Goal: Task Accomplishment & Management: Use online tool/utility

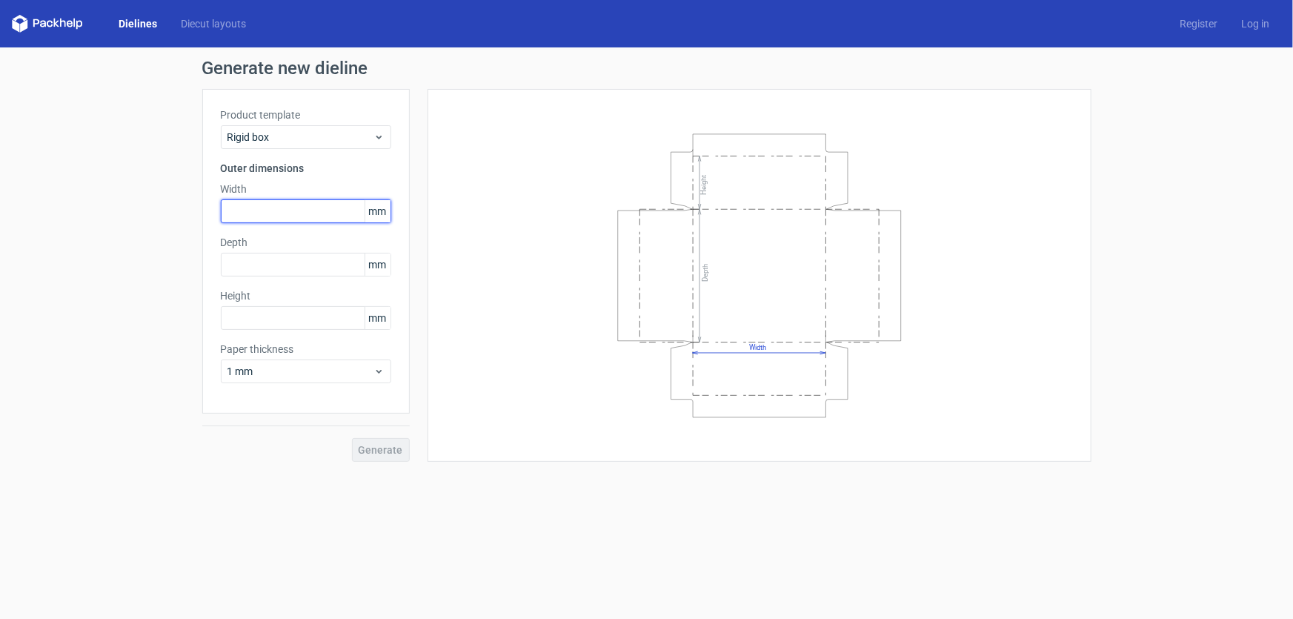
click at [268, 206] on input "text" at bounding box center [306, 211] width 170 height 24
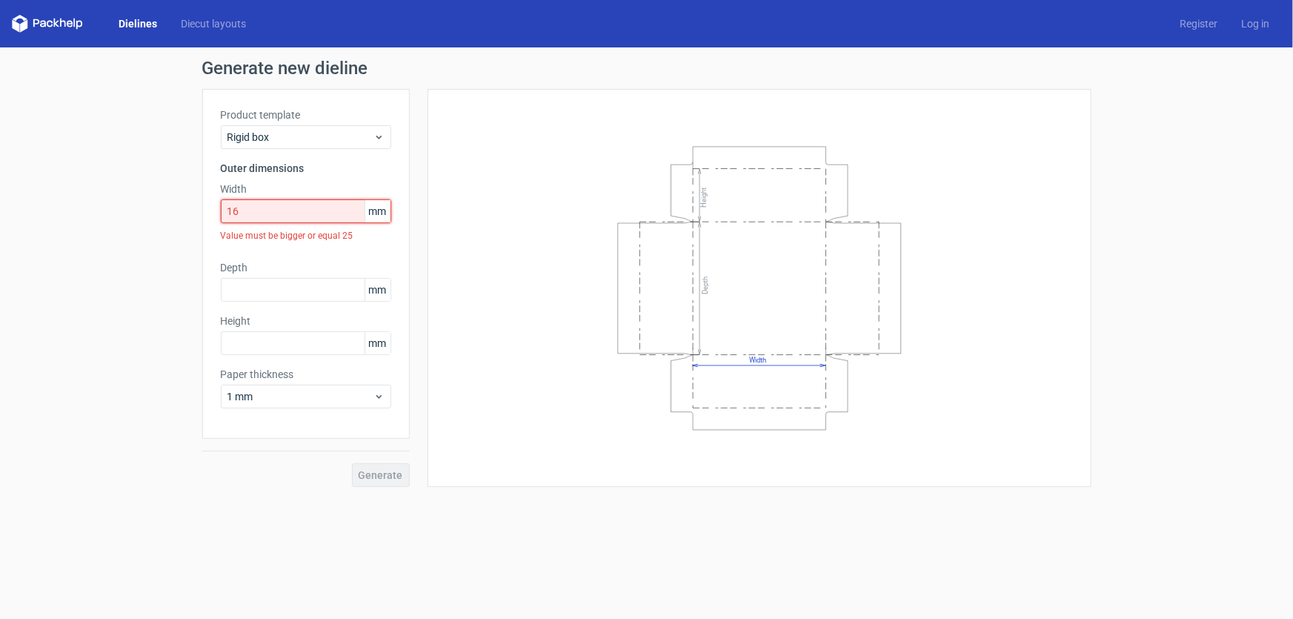
click at [277, 207] on input "16" at bounding box center [306, 211] width 170 height 24
click at [89, 208] on div "Generate new dieline Product template Rigid box Outer dimensions Width 16 mm Va…" at bounding box center [646, 272] width 1293 height 451
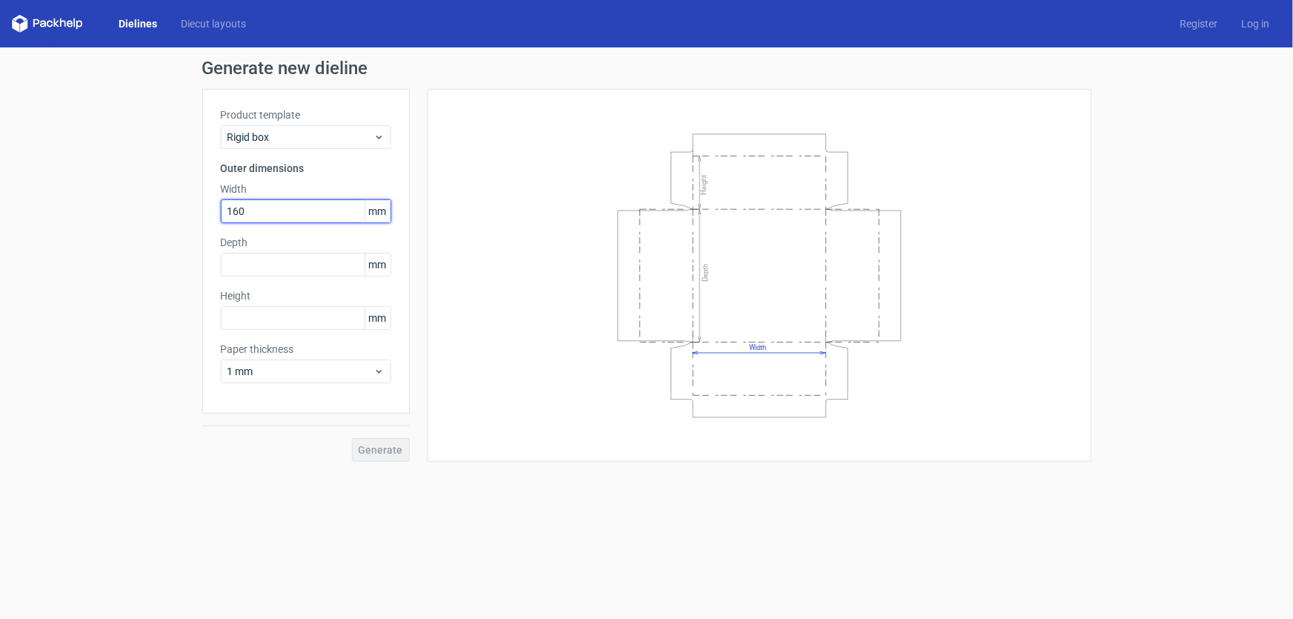
type input "160"
type input "170"
click at [256, 319] on input "text" at bounding box center [306, 318] width 170 height 24
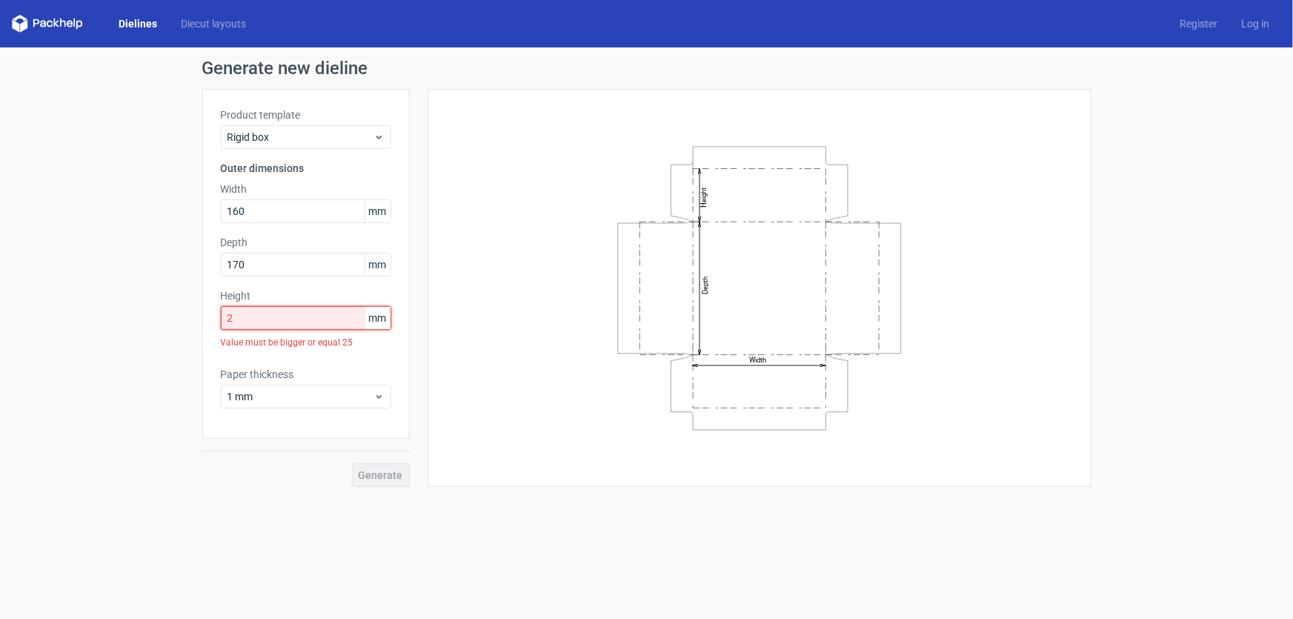
drag, startPoint x: 236, startPoint y: 320, endPoint x: 29, endPoint y: 313, distance: 207.6
click at [77, 313] on div "Generate new dieline Product template Rigid box Outer dimensions Width 160 mm D…" at bounding box center [646, 272] width 1293 height 451
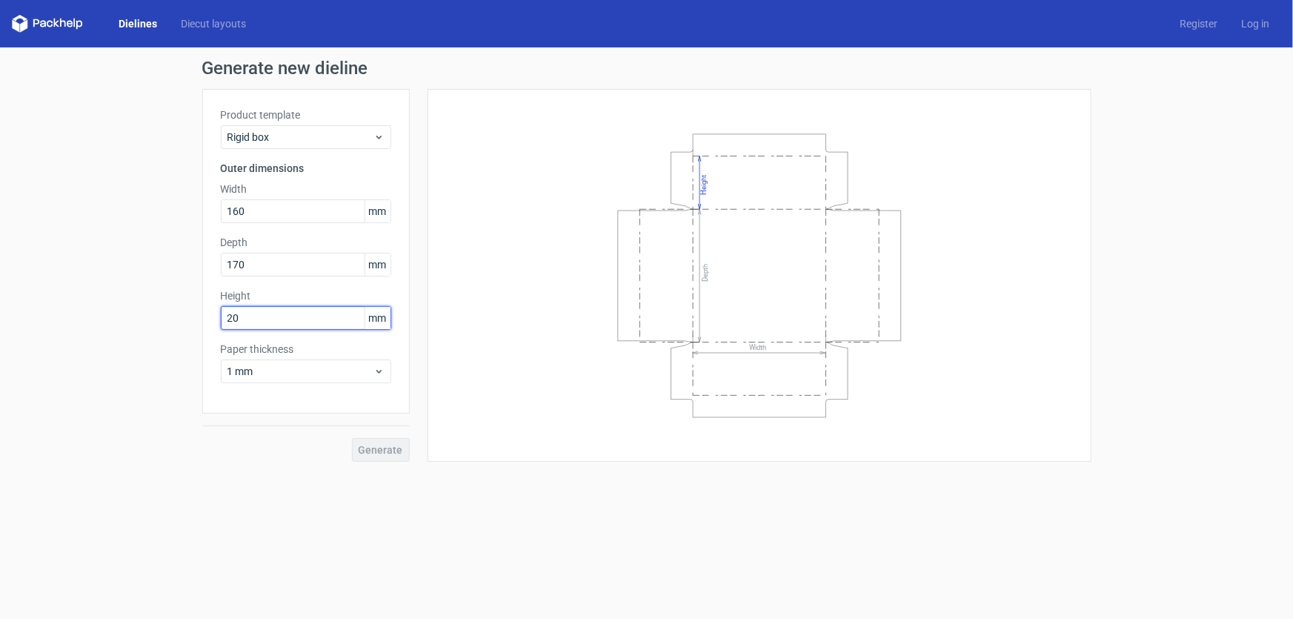
type input "20"
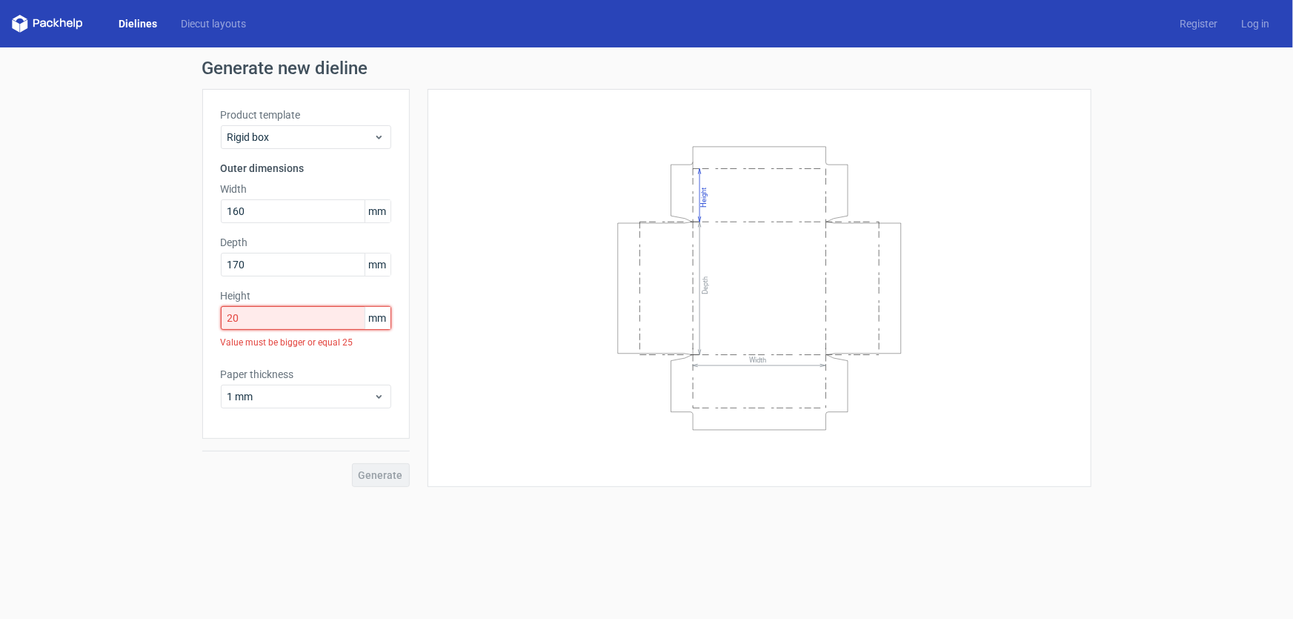
click at [258, 322] on input "20" at bounding box center [306, 318] width 170 height 24
drag, startPoint x: 225, startPoint y: 267, endPoint x: 161, endPoint y: 290, distance: 68.7
click at [115, 282] on div "Generate new dieline Product template Rigid box Outer dimensions Width 160 mm D…" at bounding box center [646, 272] width 1293 height 451
type input "160"
drag, startPoint x: 256, startPoint y: 213, endPoint x: 96, endPoint y: 236, distance: 161.0
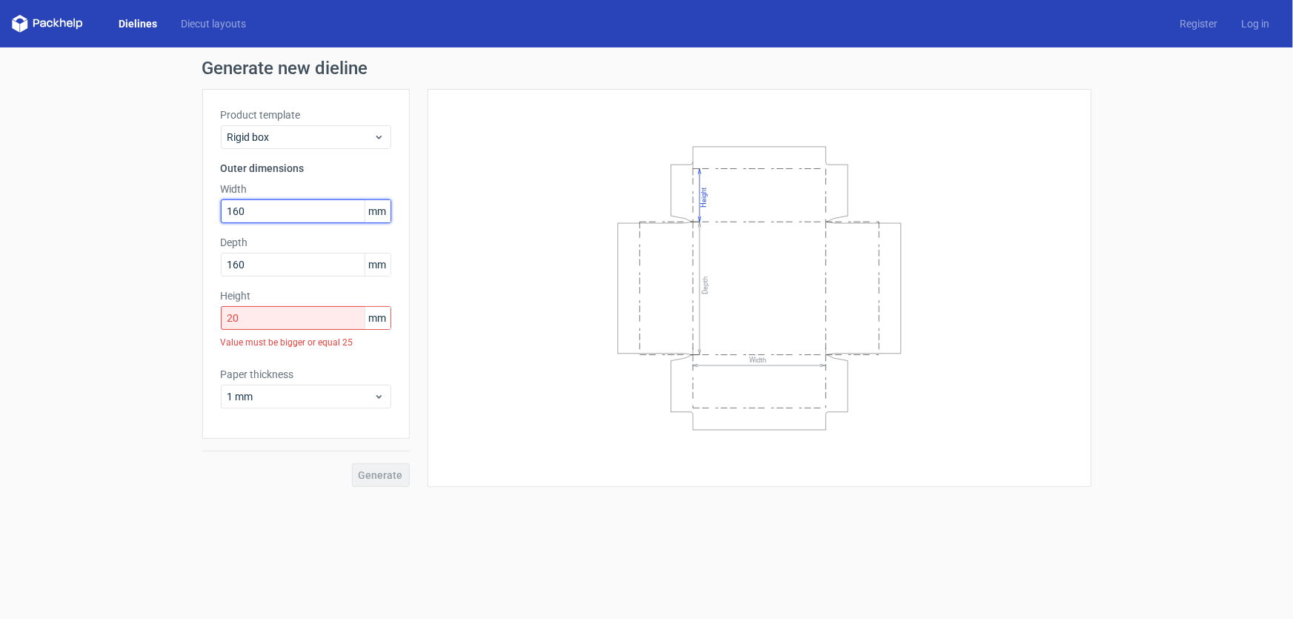
click at [111, 227] on div "Generate new dieline Product template Rigid box Outer dimensions Width 160 mm D…" at bounding box center [646, 272] width 1293 height 451
click at [319, 322] on input "20" at bounding box center [306, 318] width 170 height 24
drag, startPoint x: 174, startPoint y: 326, endPoint x: 133, endPoint y: 356, distance: 50.8
click at [76, 345] on div "Generate new dieline Product template Rigid box Outer dimensions Width 160 mm D…" at bounding box center [646, 272] width 1293 height 451
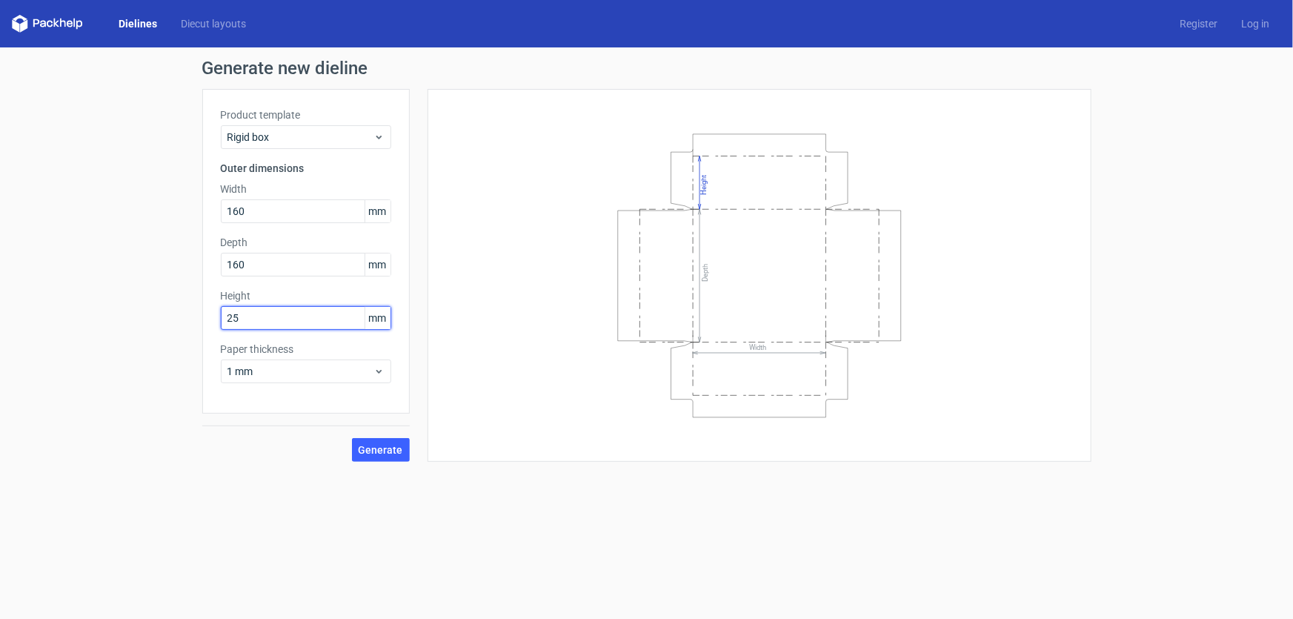
type input "25"
click at [387, 449] on span "Generate" at bounding box center [381, 450] width 44 height 10
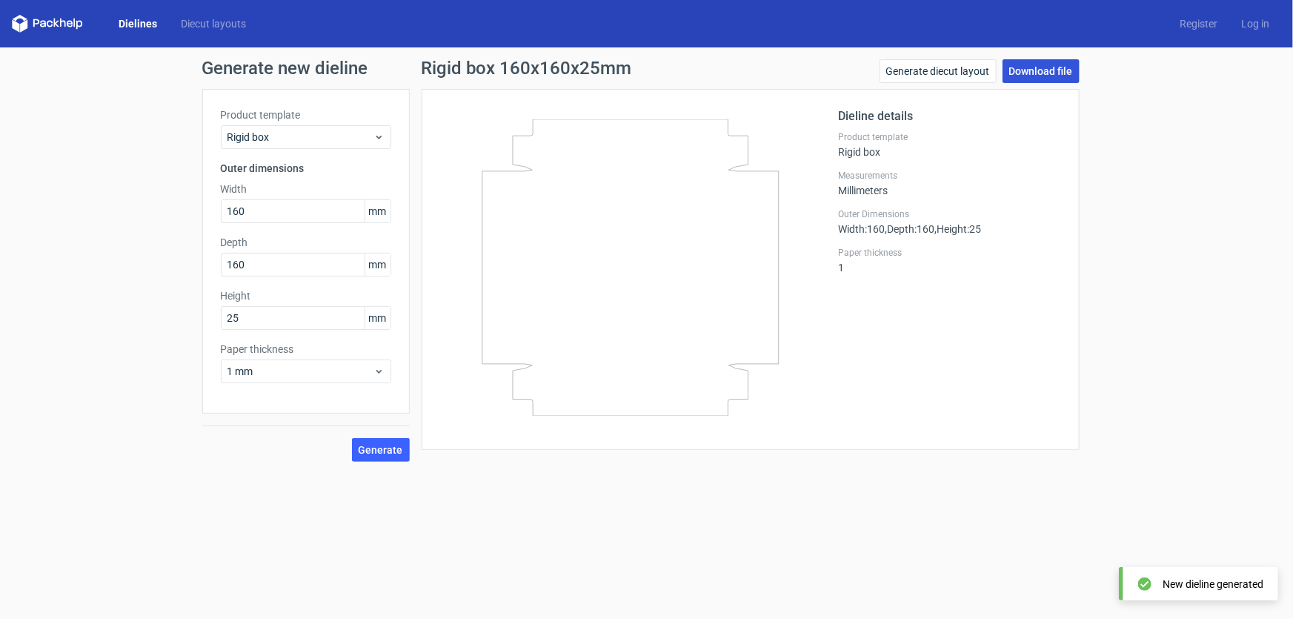
click at [1046, 73] on link "Download file" at bounding box center [1041, 71] width 77 height 24
click at [596, 74] on h1 "Rigid box 160x160x25mm" at bounding box center [527, 68] width 210 height 18
click at [595, 74] on h1 "Rigid box 160x160x25mm" at bounding box center [527, 68] width 210 height 18
click at [627, 77] on h1 "Rigid box 160x160x25mm" at bounding box center [527, 68] width 210 height 18
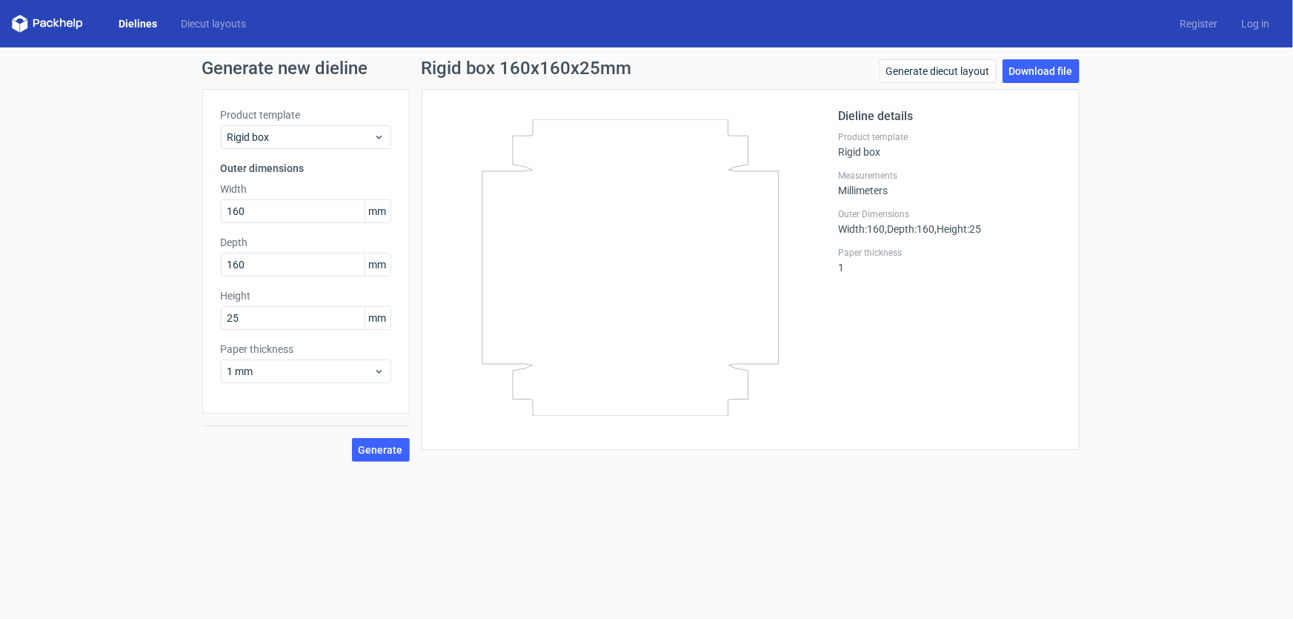
click at [40, 20] on icon at bounding box center [47, 24] width 71 height 18
click at [39, 24] on icon at bounding box center [47, 24] width 71 height 18
click at [136, 25] on link "Dielines" at bounding box center [138, 23] width 62 height 15
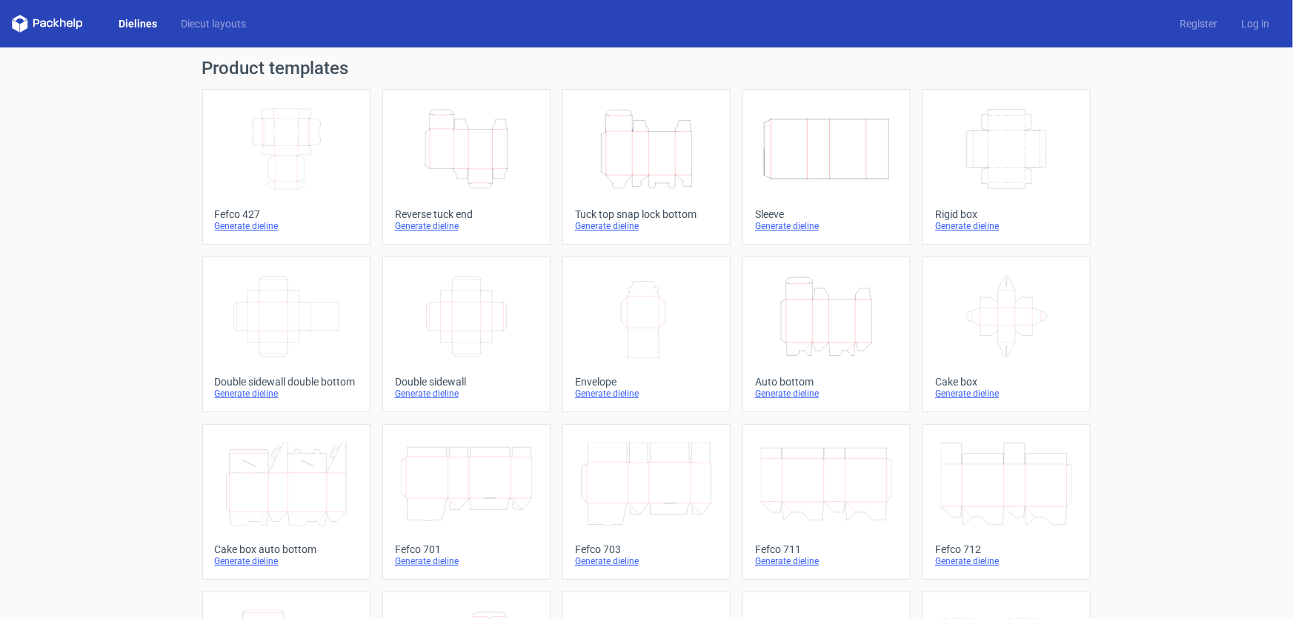
click at [136, 25] on link "Dielines" at bounding box center [138, 23] width 62 height 15
click at [55, 21] on icon at bounding box center [47, 24] width 71 height 18
click at [8, 22] on div "Dielines Diecut layouts Register Log in" at bounding box center [646, 23] width 1293 height 47
click at [16, 22] on polygon at bounding box center [15, 25] width 7 height 13
